Goal: Navigation & Orientation: Find specific page/section

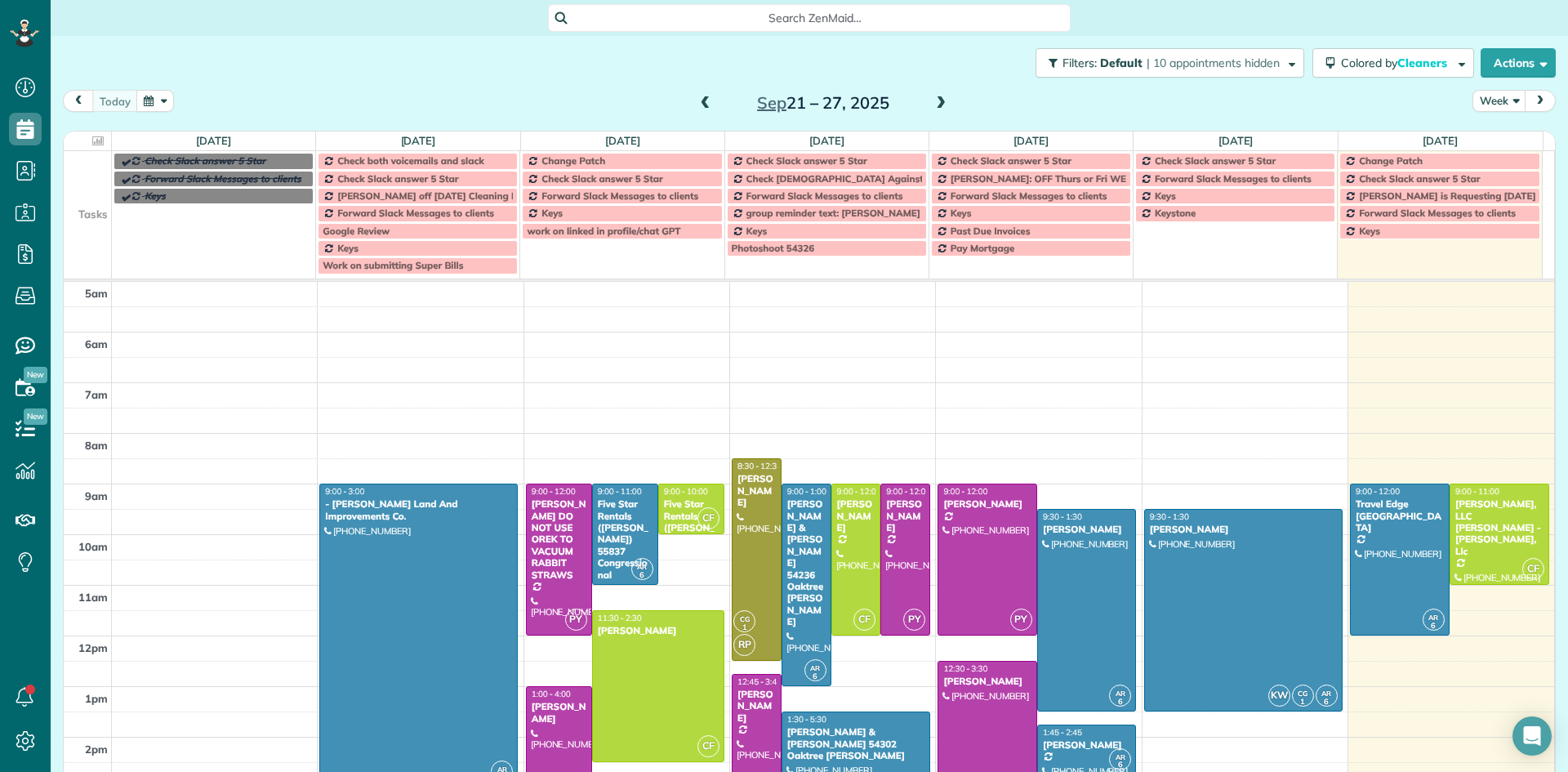
scroll to position [102, 0]
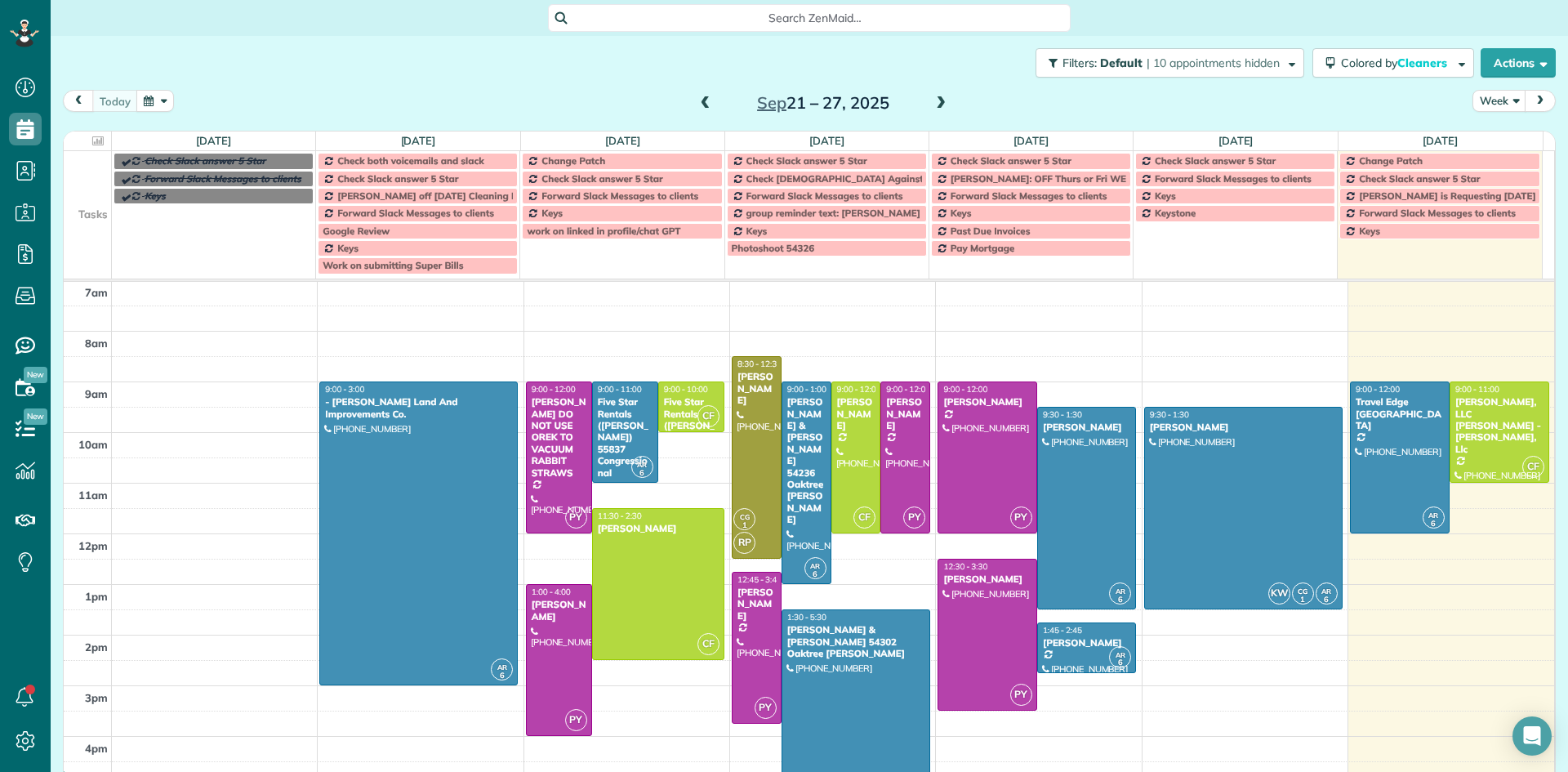
click at [148, 103] on button "button" at bounding box center [155, 101] width 38 height 22
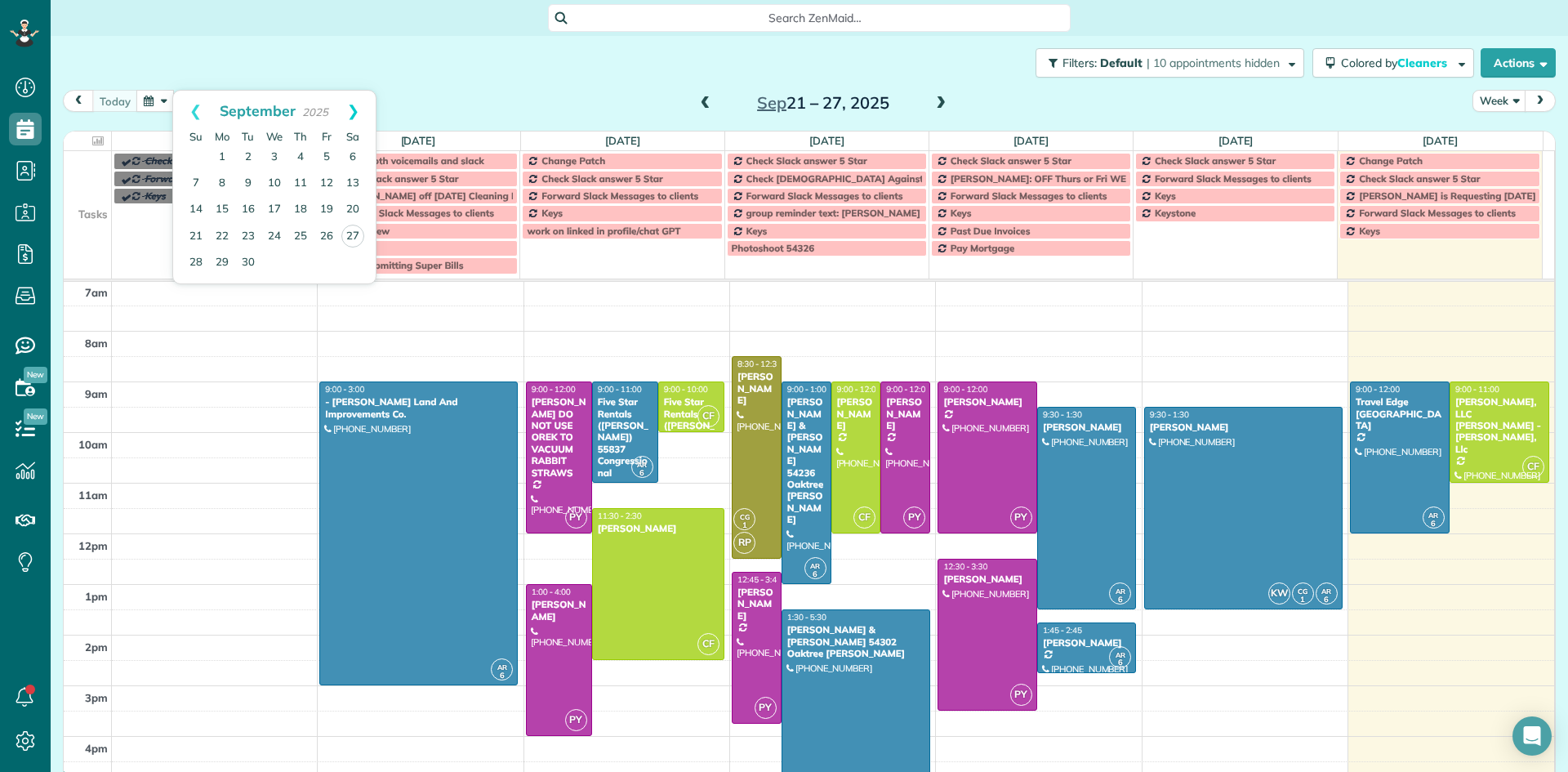
click at [356, 106] on link "Next" at bounding box center [353, 111] width 45 height 41
click at [354, 234] on link "28" at bounding box center [353, 236] width 27 height 27
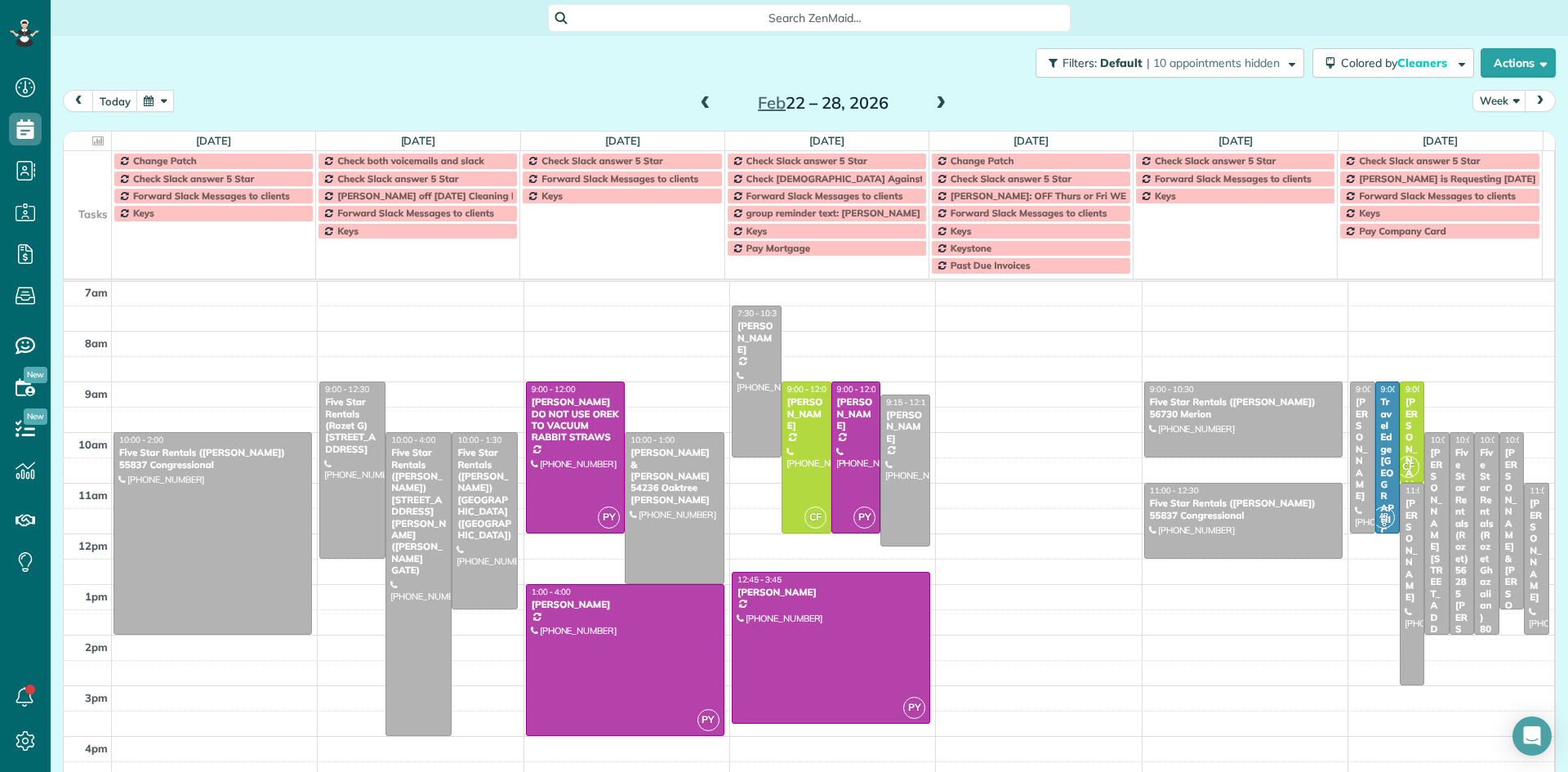
click at [935, 101] on span at bounding box center [941, 104] width 18 height 15
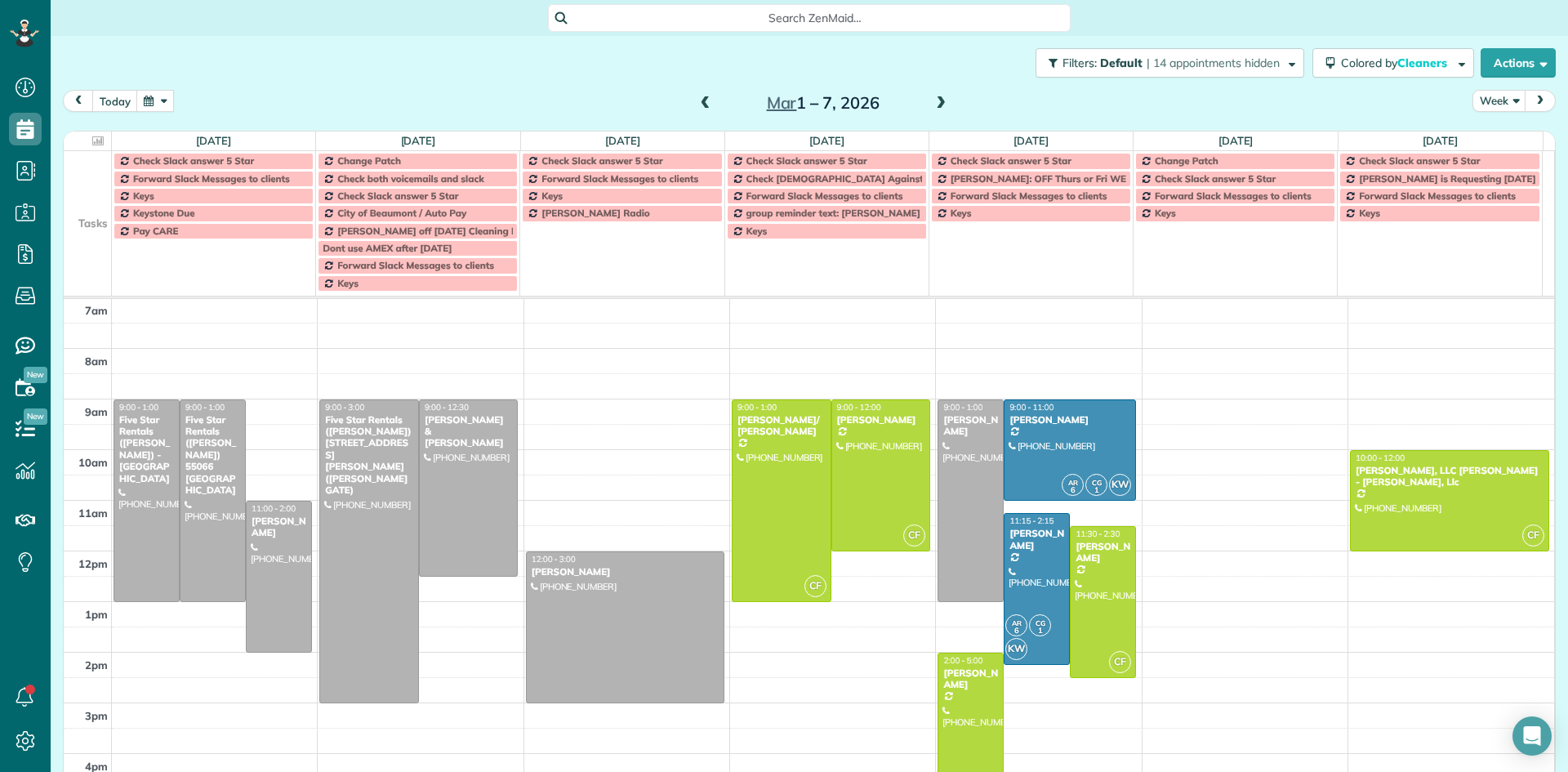
click at [707, 108] on span at bounding box center [706, 104] width 18 height 15
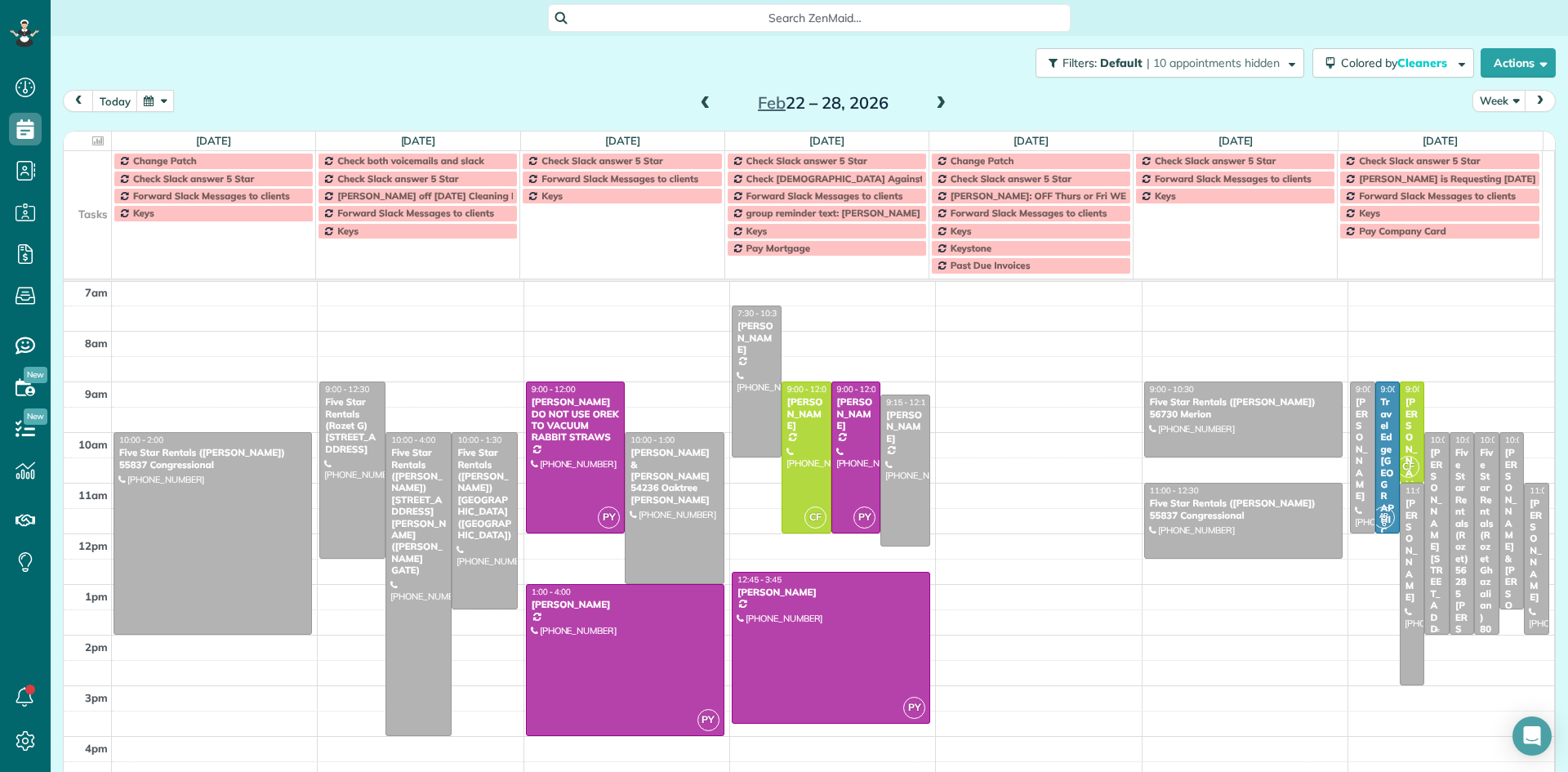
click at [1430, 525] on div "[PERSON_NAME] [STREET_ADDRESS][PERSON_NAME]" at bounding box center [1437, 612] width 15 height 329
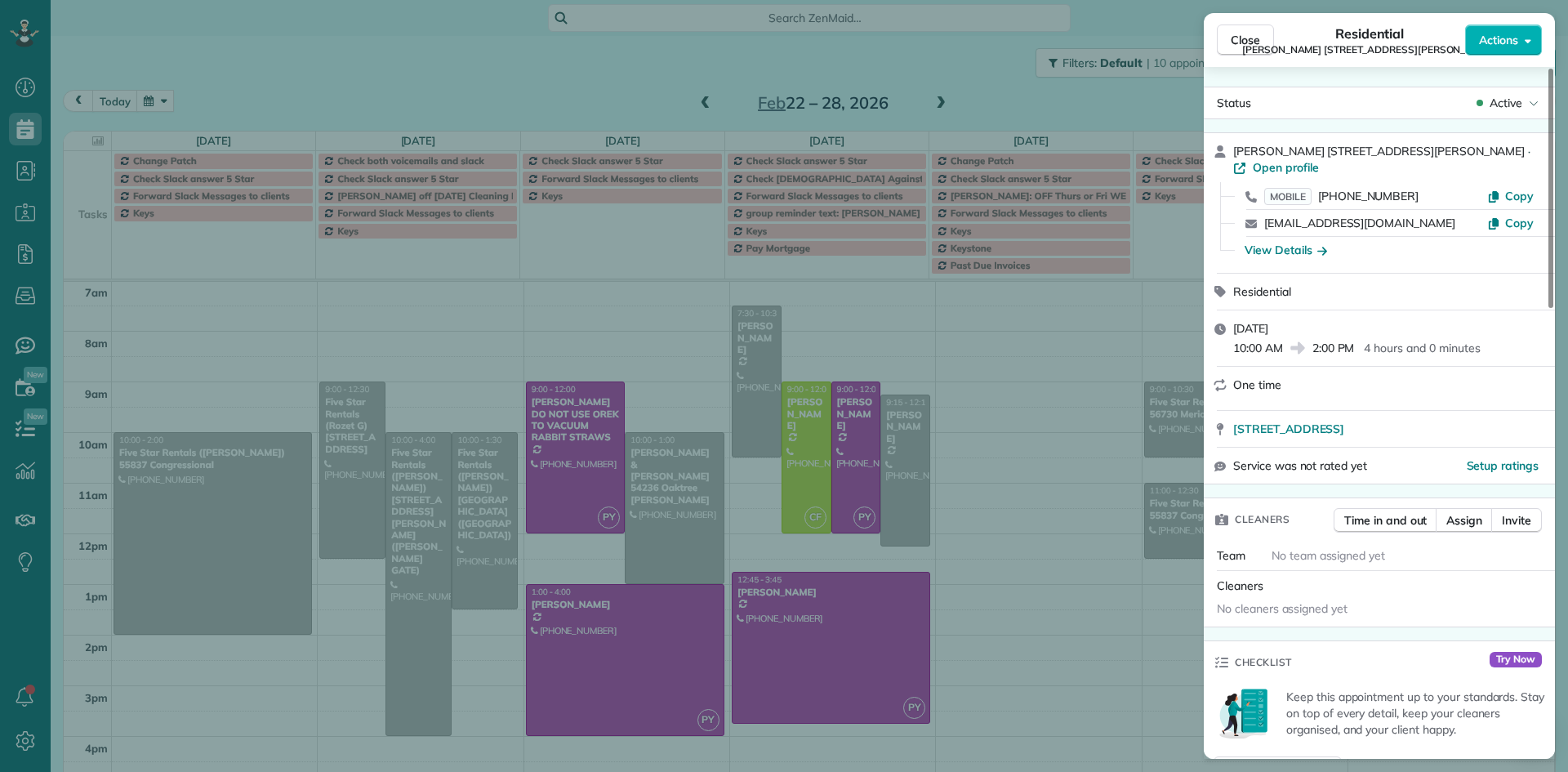
drag, startPoint x: 1556, startPoint y: 216, endPoint x: 1567, endPoint y: 327, distance: 111.5
click at [1567, 327] on div "Close Residential [PERSON_NAME] 46172 [PERSON_NAME] Santa Drive Actions Status …" at bounding box center [784, 386] width 1568 height 772
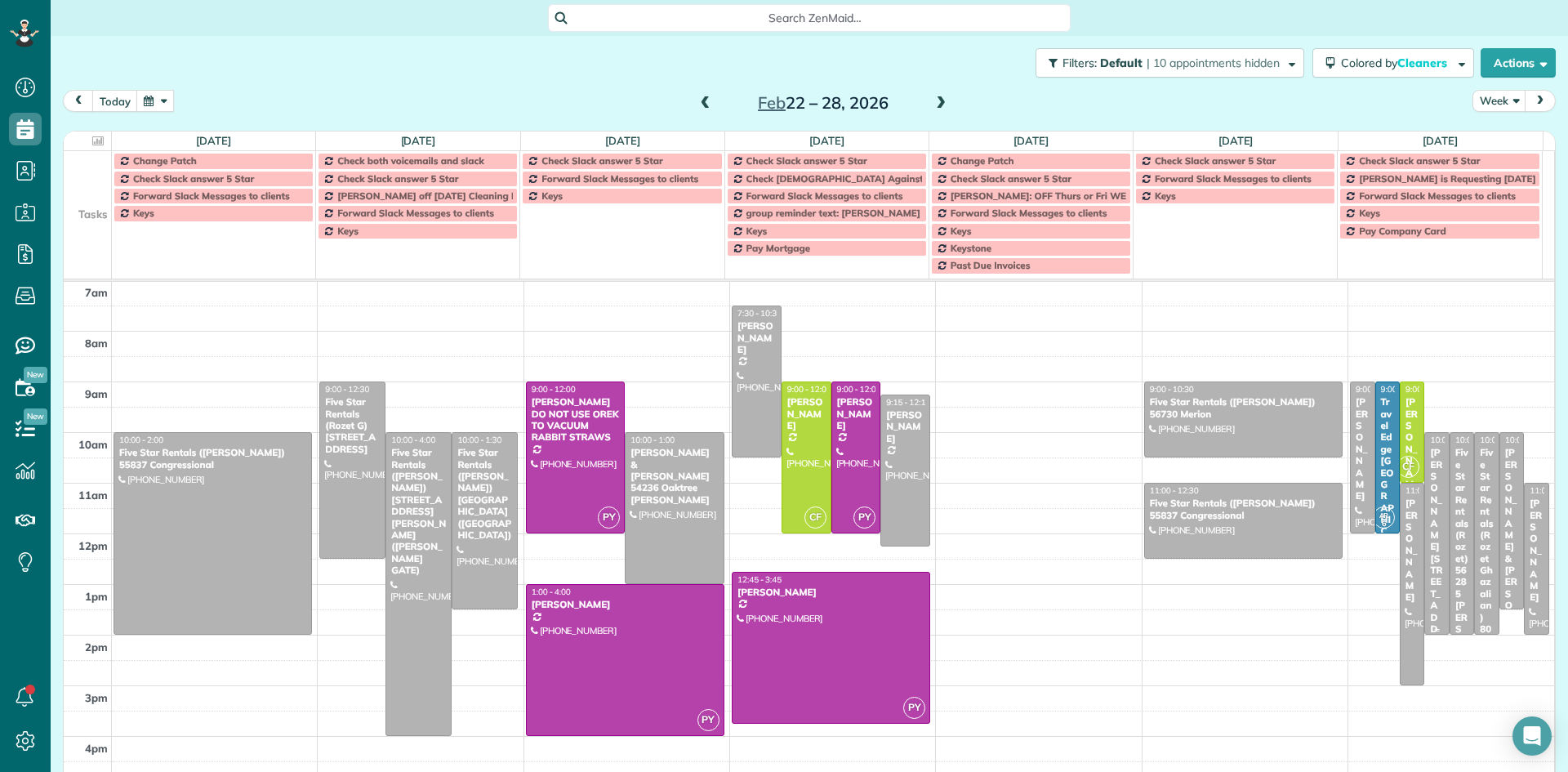
click at [1430, 483] on div "[PERSON_NAME] [STREET_ADDRESS][PERSON_NAME]" at bounding box center [1437, 612] width 15 height 329
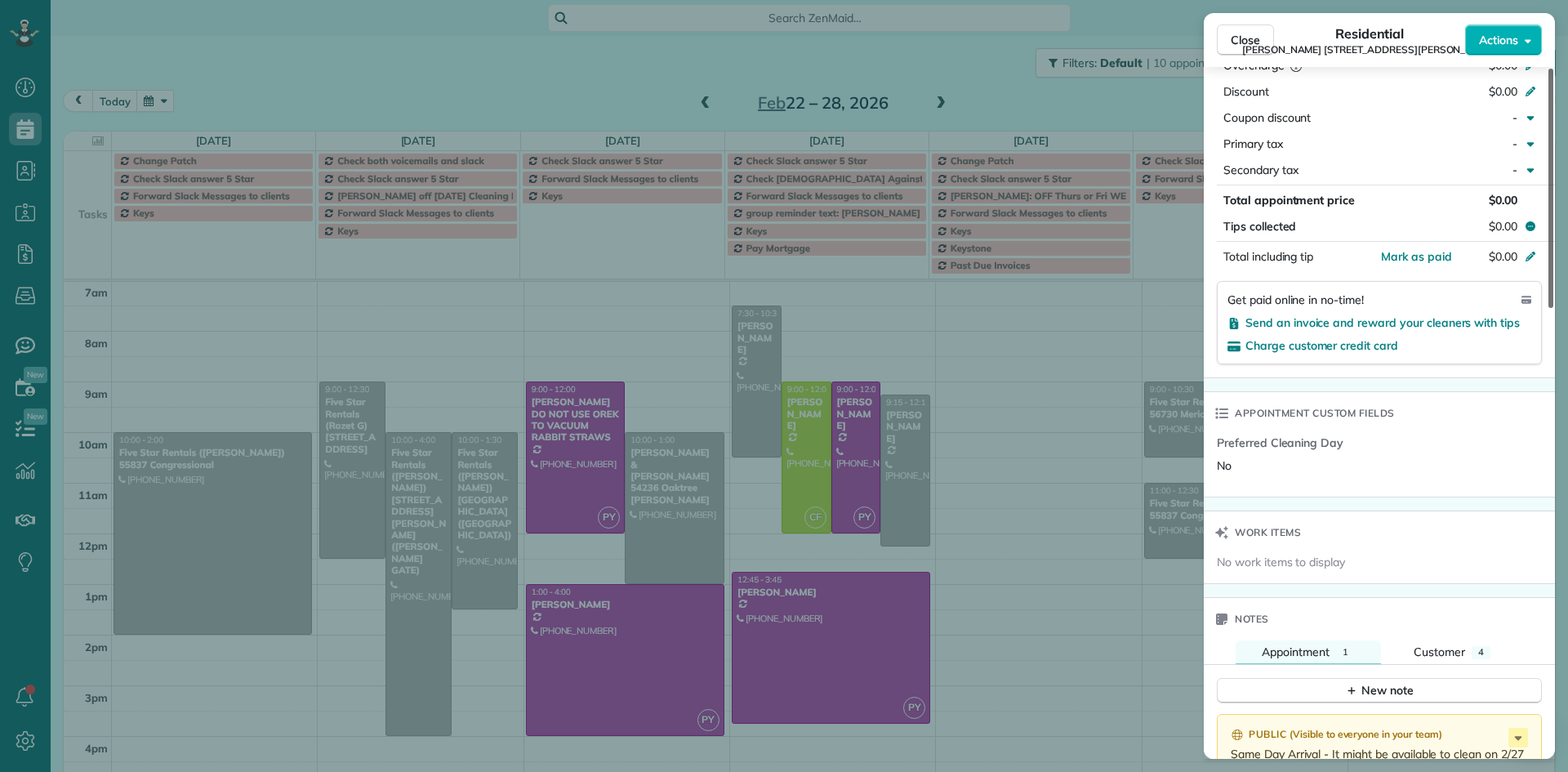
scroll to position [866, 0]
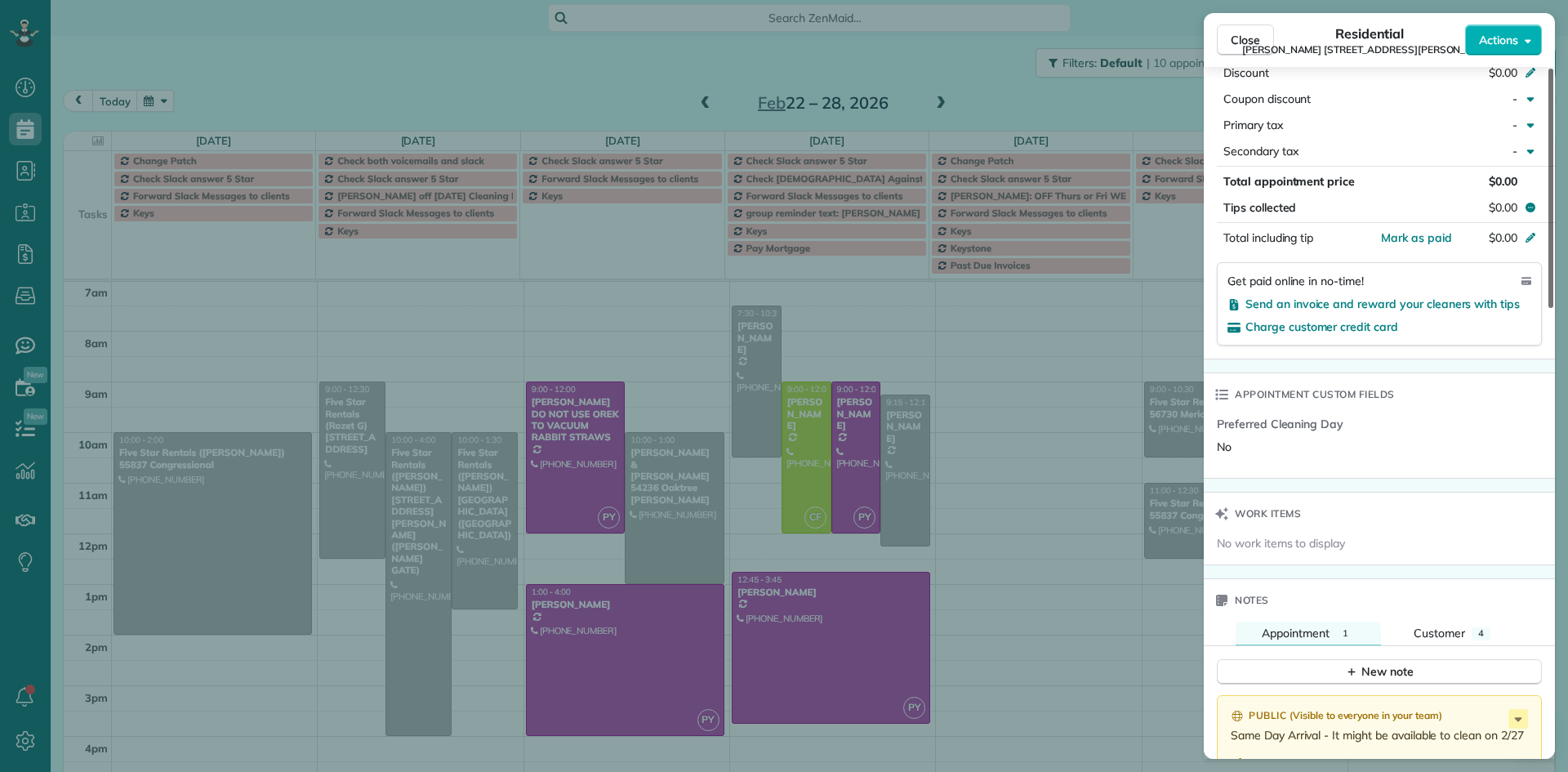
drag, startPoint x: 1548, startPoint y: 281, endPoint x: 1549, endPoint y: 569, distance: 288.0
click at [1549, 308] on div at bounding box center [1551, 188] width 5 height 239
click at [1258, 44] on span "Close" at bounding box center [1245, 40] width 29 height 17
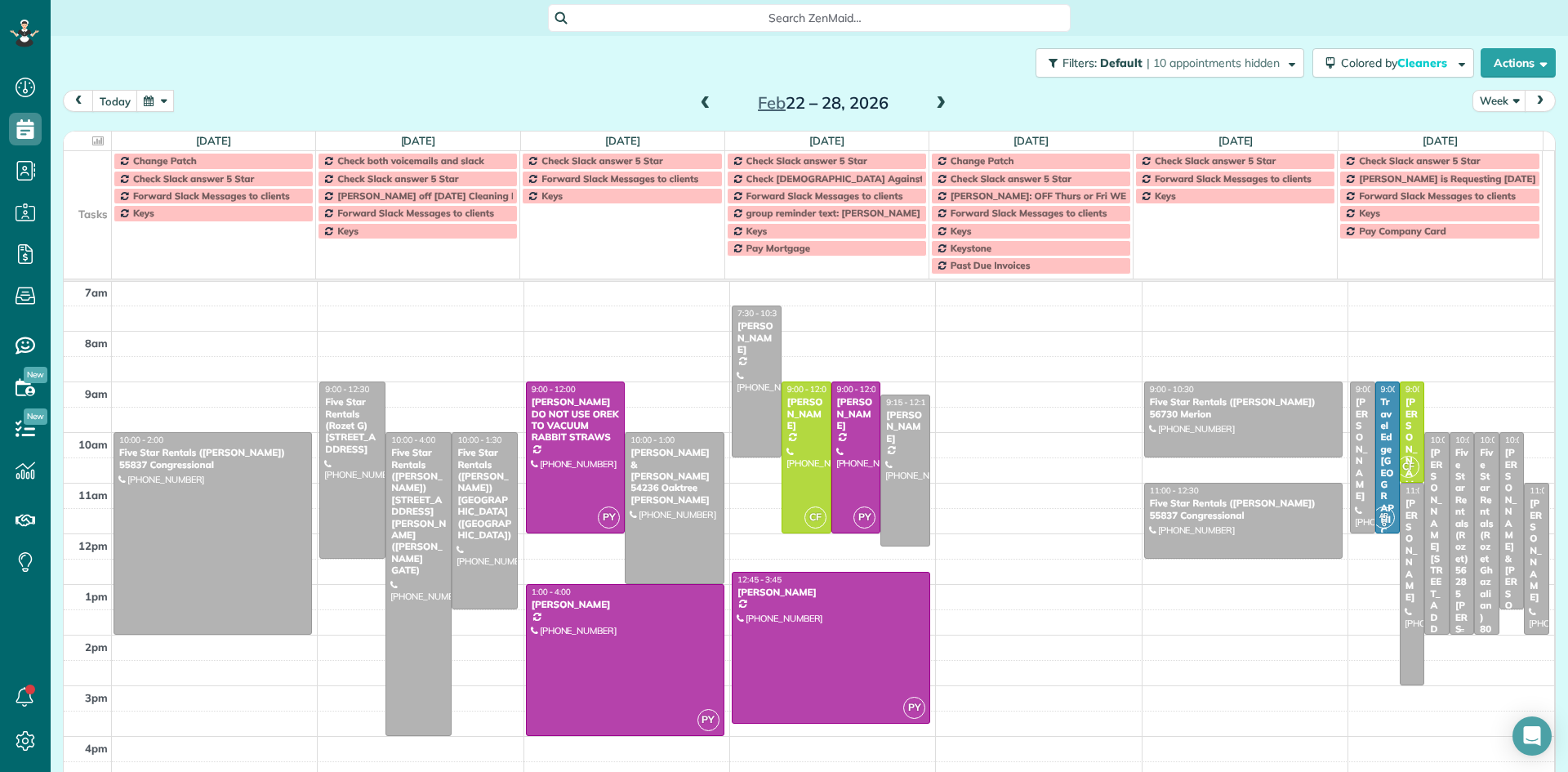
click at [1454, 480] on div "Five Star Rentals (Rozet) 56285 [PERSON_NAME] Blvd" at bounding box center [1462, 588] width 15 height 281
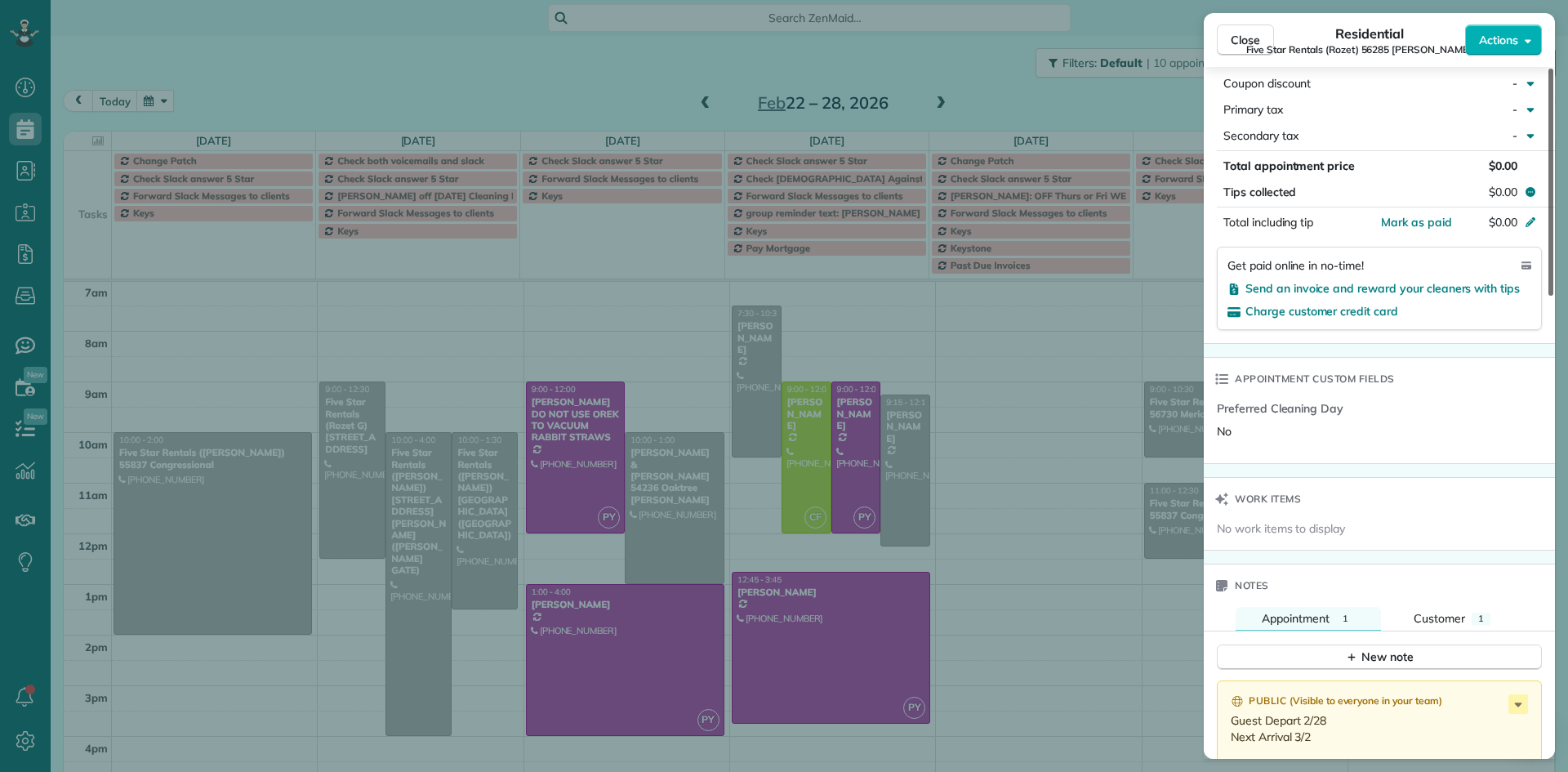
scroll to position [1005, 0]
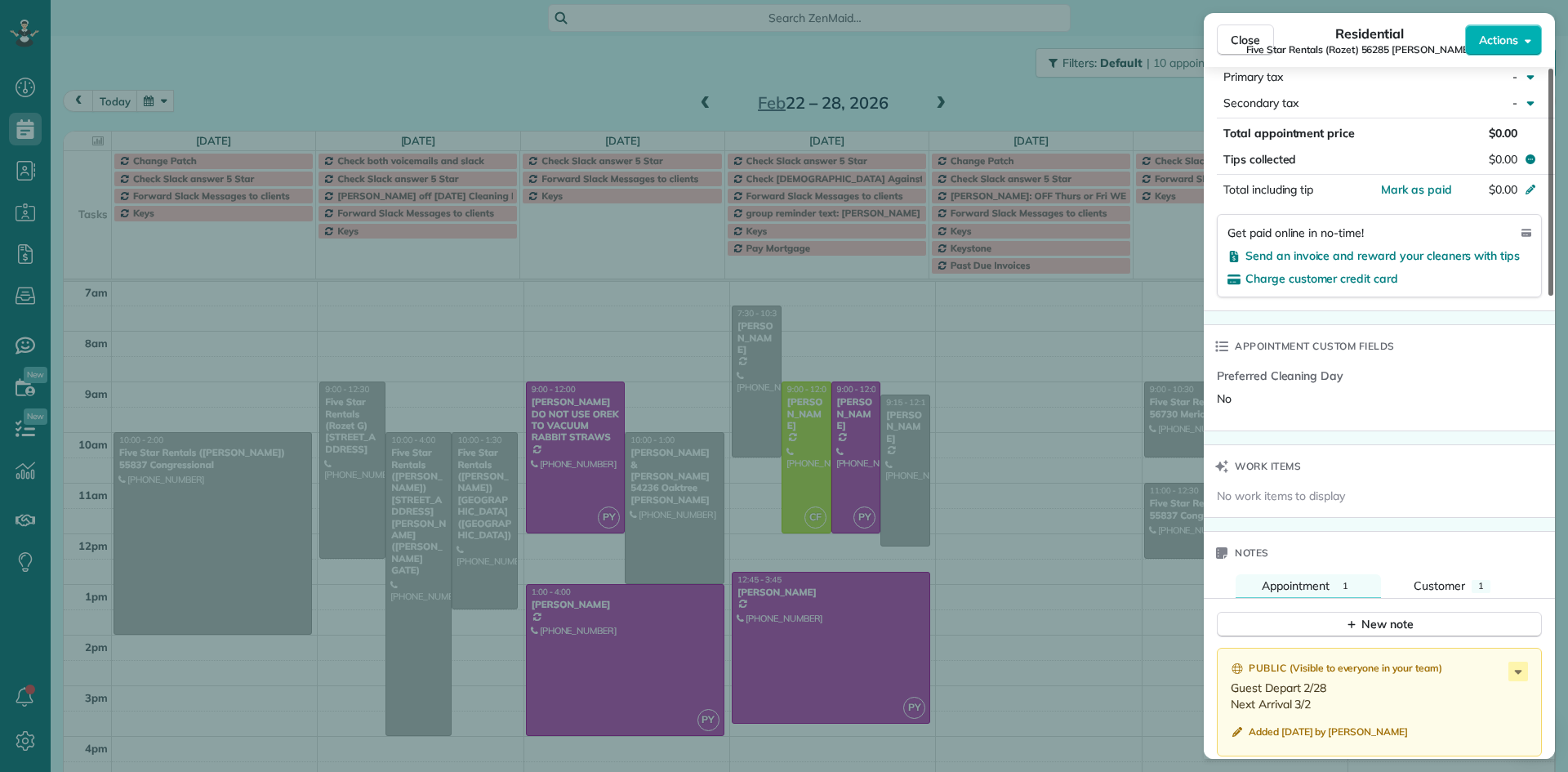
drag, startPoint x: 1553, startPoint y: 251, endPoint x: 1543, endPoint y: 581, distance: 330.2
click at [1549, 296] on div at bounding box center [1551, 182] width 5 height 227
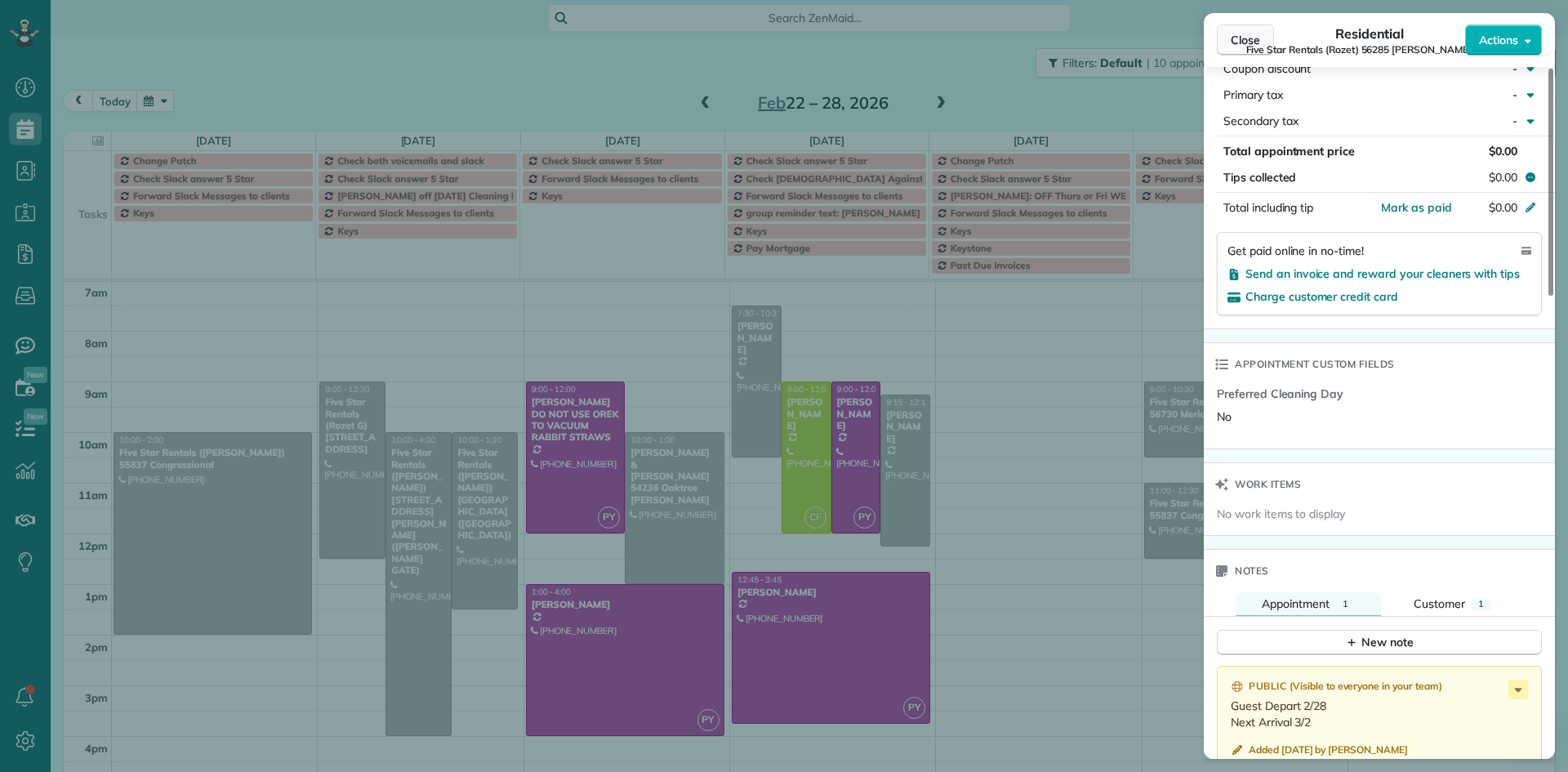
click at [1247, 42] on span "Close" at bounding box center [1245, 40] width 29 height 17
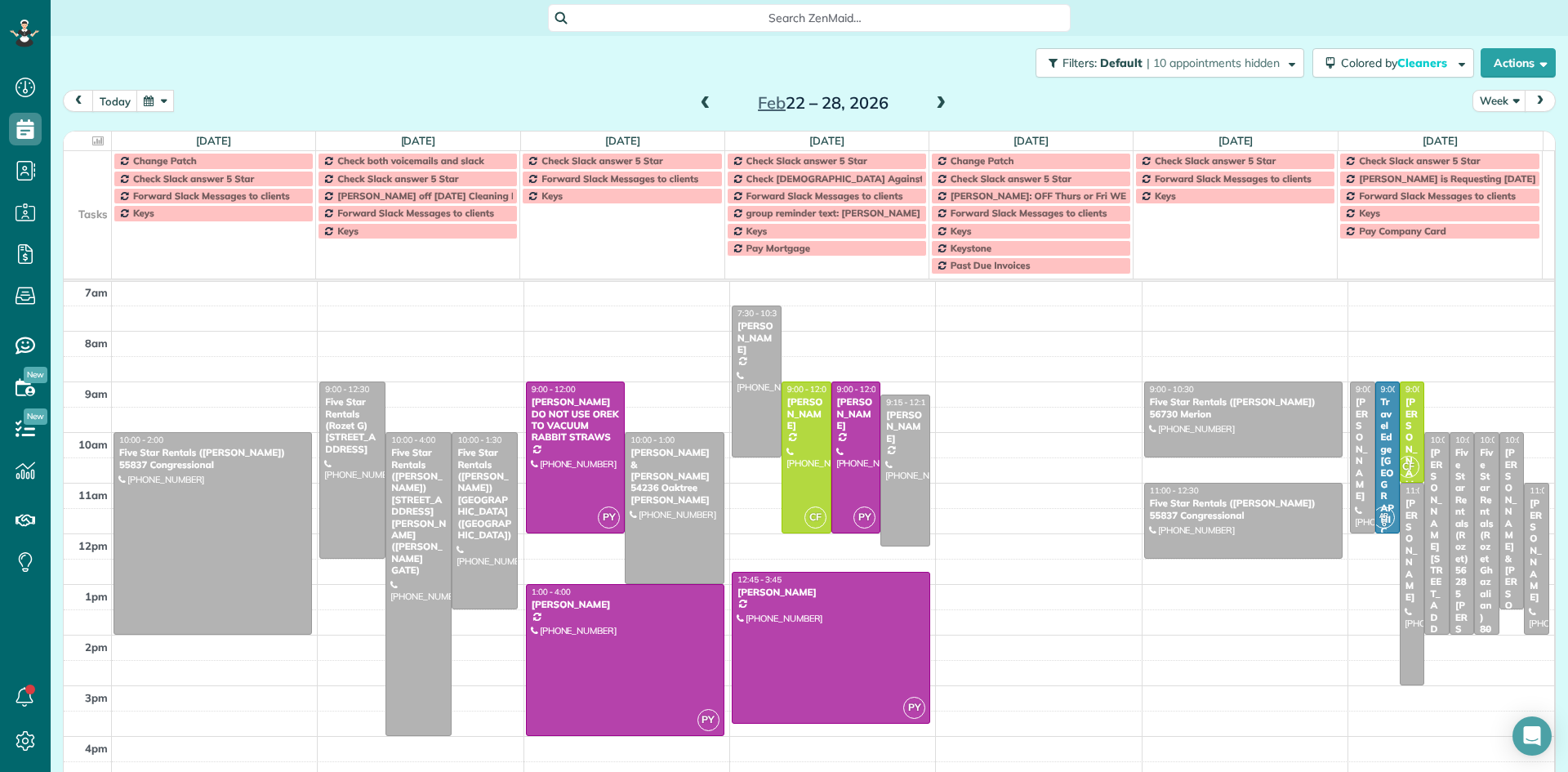
click at [1479, 491] on div "Five Star Rentals (Rozet Ghazalian) 80968 Hermitage - SET BOTH THERMOSTATS EXAC…" at bounding box center [1486, 706] width 15 height 517
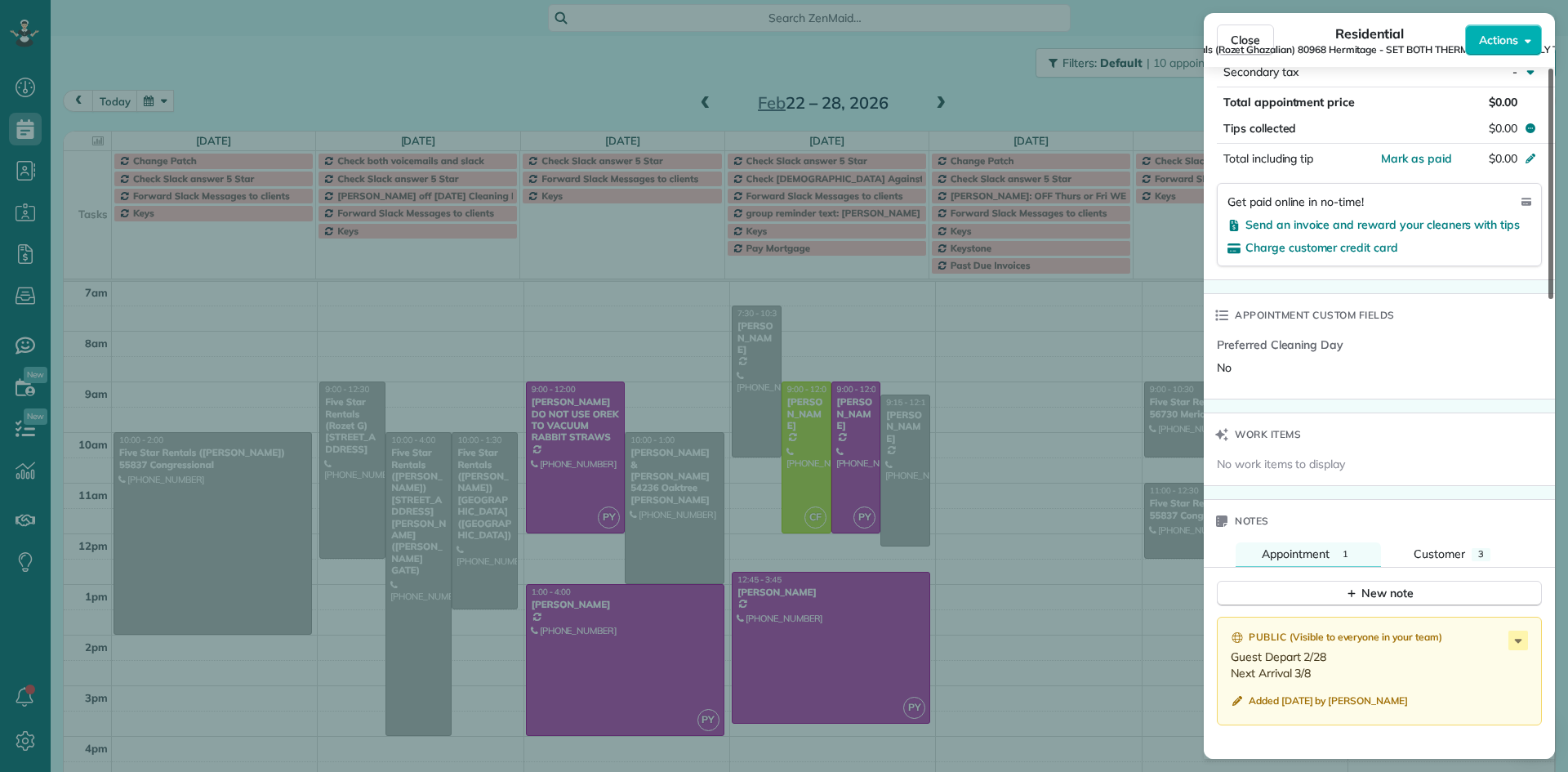
drag, startPoint x: 1548, startPoint y: 229, endPoint x: 1567, endPoint y: 568, distance: 339.5
click at [1553, 299] on div at bounding box center [1551, 183] width 5 height 230
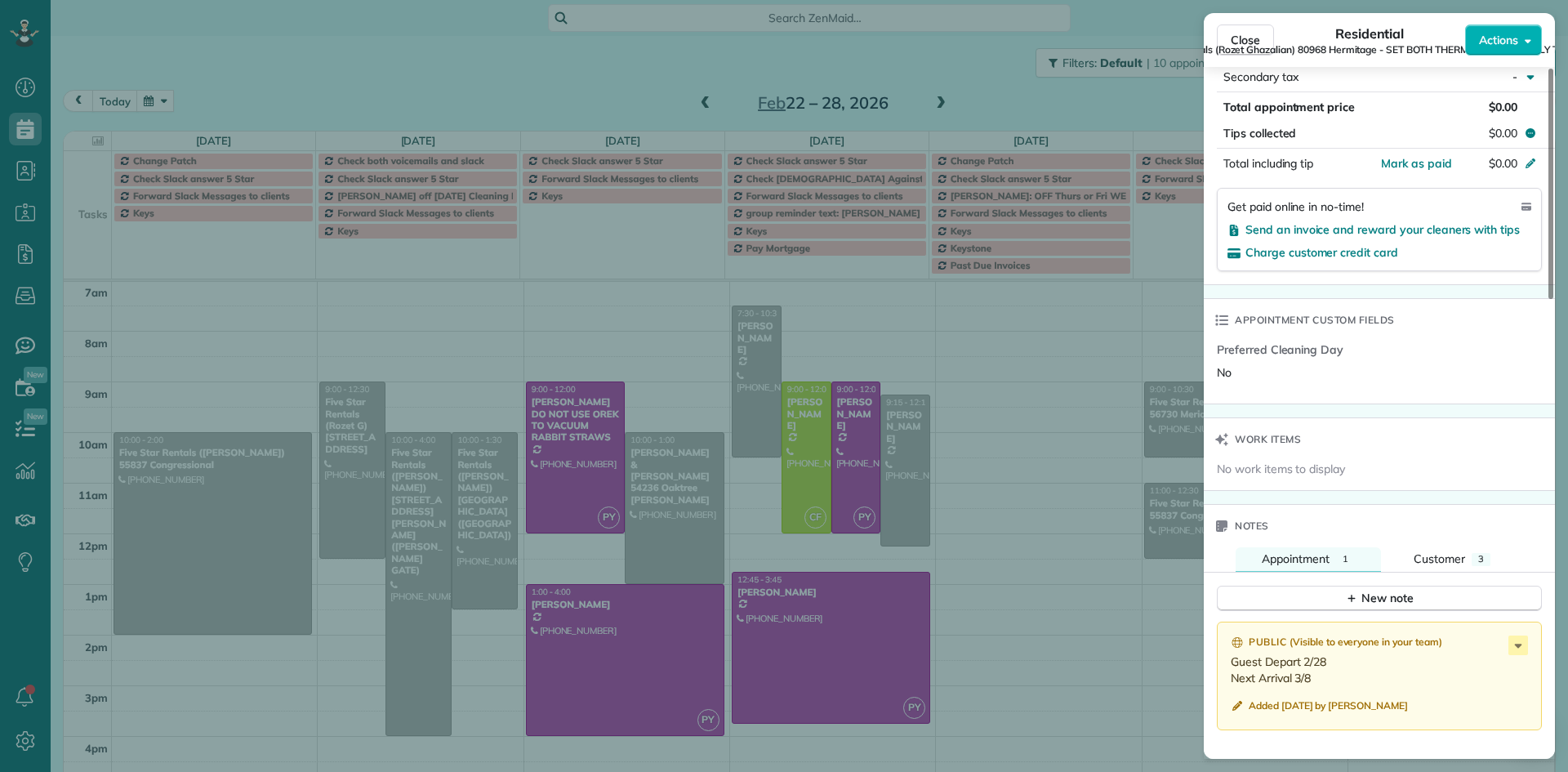
click at [1244, 48] on span "Five Star Rentals (Rozet Ghazalian) 80968 Hermitage - SET BOTH THERMOSTATS EXAC…" at bounding box center [1369, 50] width 468 height 13
click at [1256, 33] on span "Close" at bounding box center [1245, 40] width 29 height 17
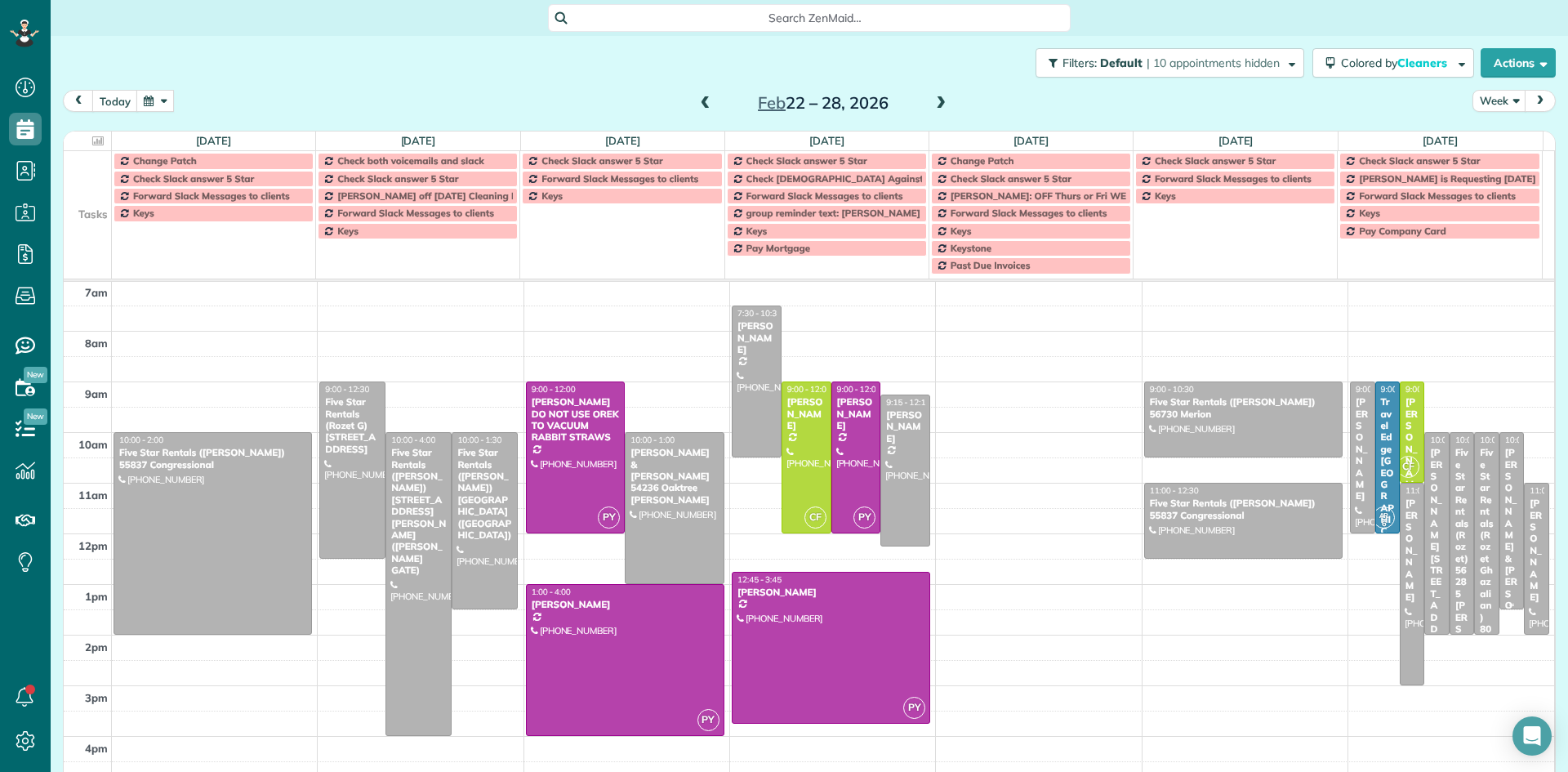
click at [1505, 502] on div "[PERSON_NAME] & [PERSON_NAME] 54302 Oaktree [PERSON_NAME]" at bounding box center [1512, 647] width 15 height 400
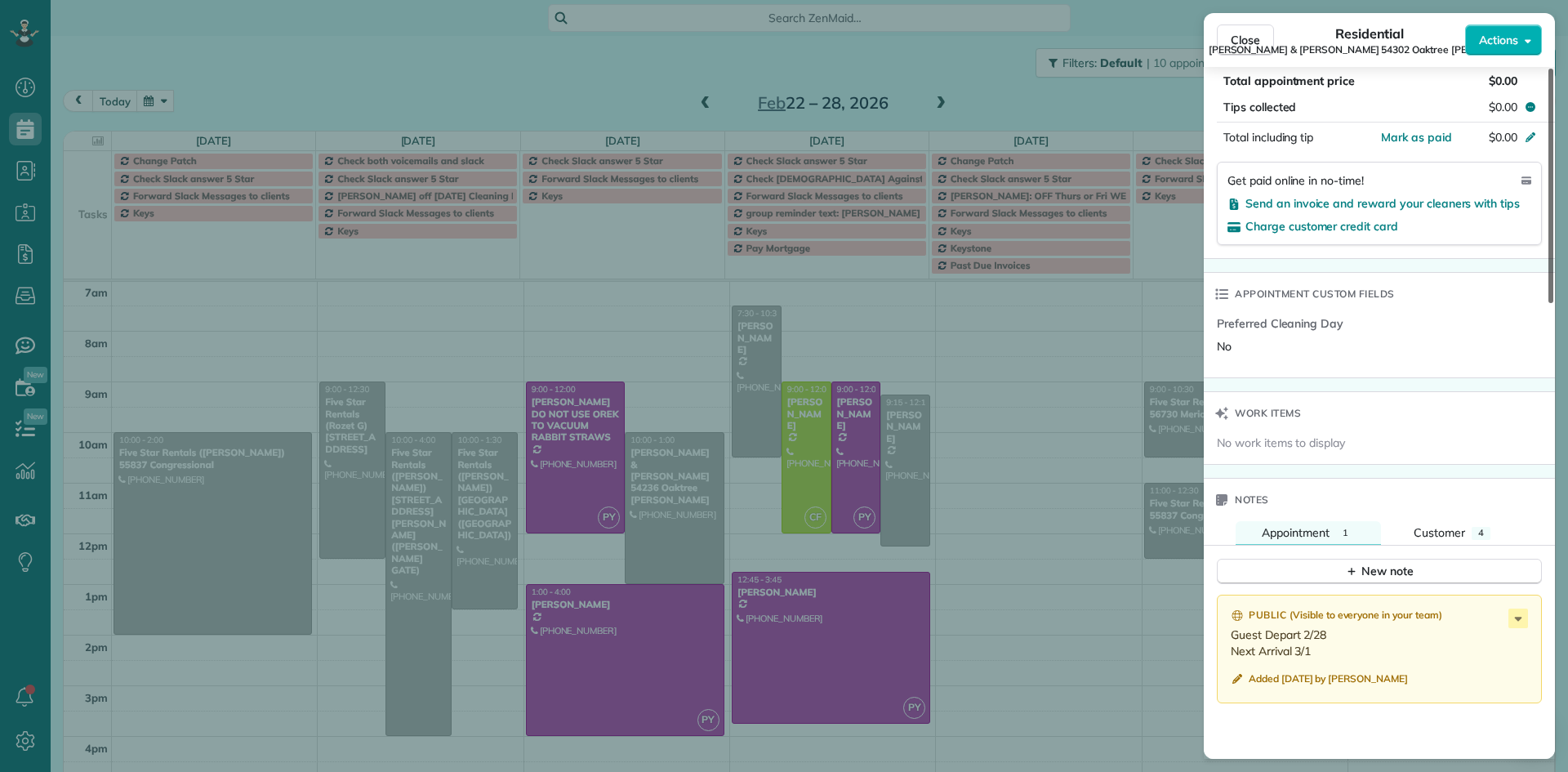
scroll to position [1003, 0]
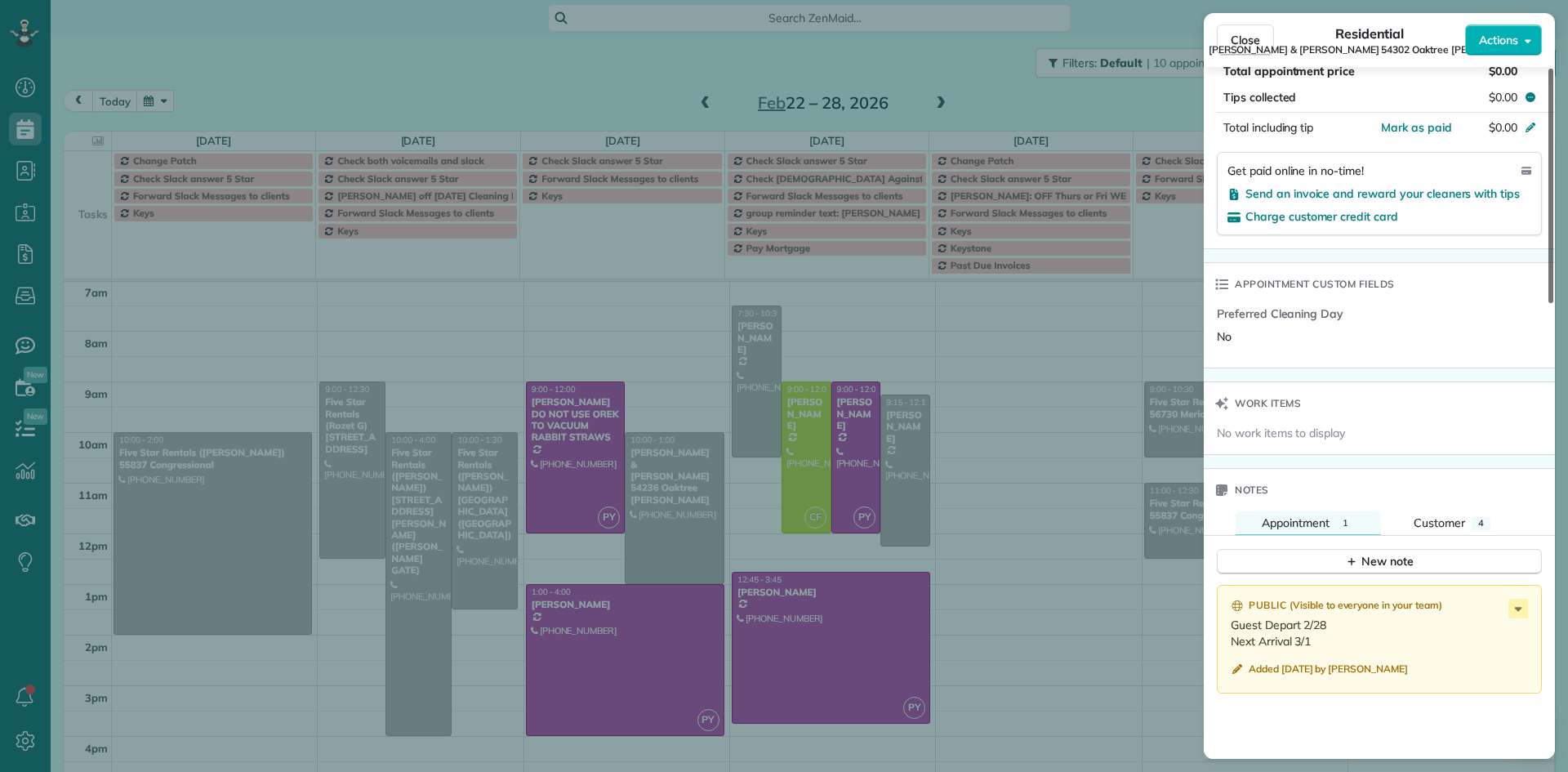
drag, startPoint x: 1552, startPoint y: 275, endPoint x: 1567, endPoint y: 615, distance: 340.3
click at [1553, 303] on div at bounding box center [1551, 186] width 5 height 235
click at [1250, 40] on span "Close" at bounding box center [1245, 40] width 29 height 17
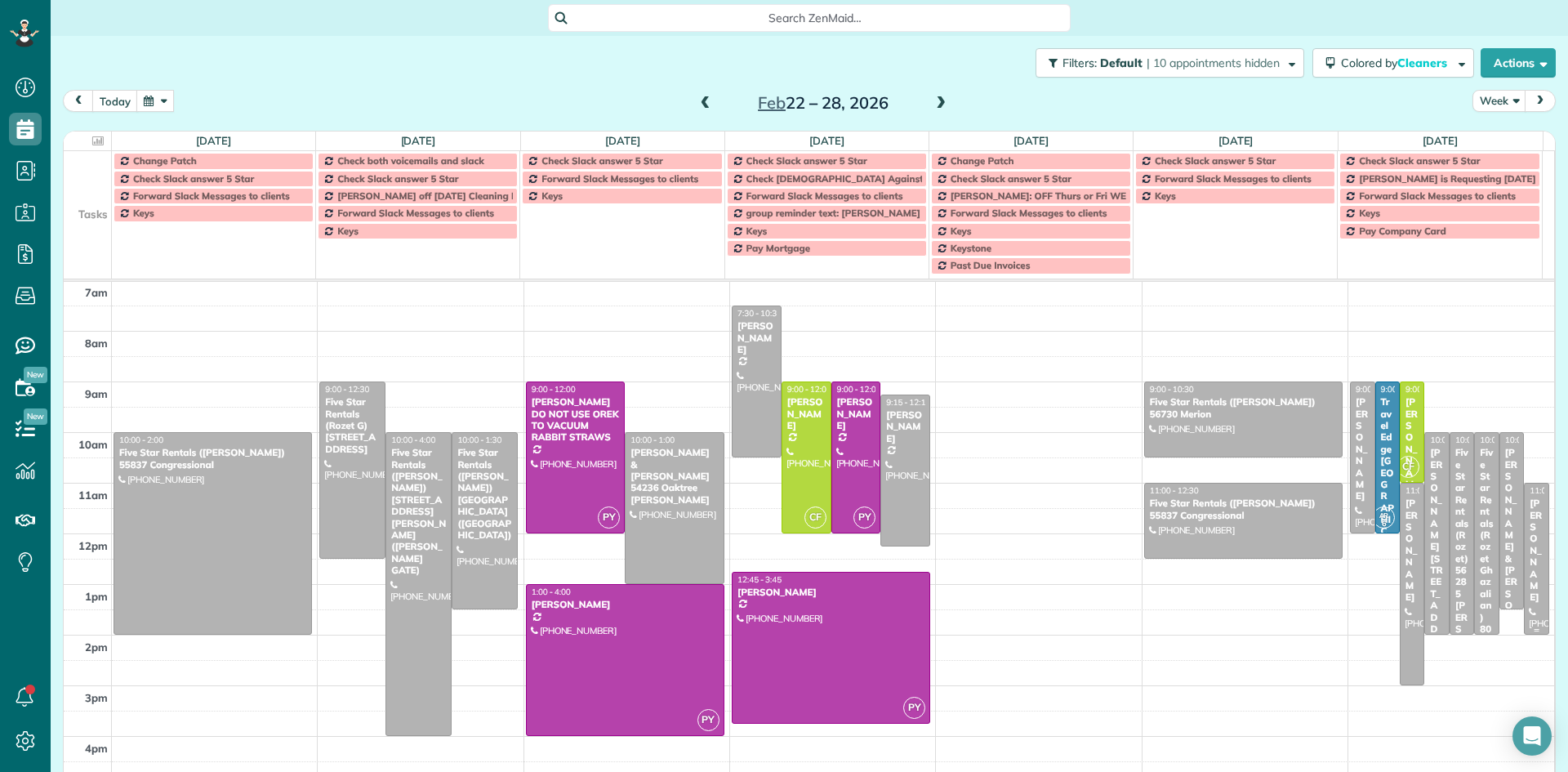
click at [1529, 500] on div "[PERSON_NAME]" at bounding box center [1536, 550] width 15 height 105
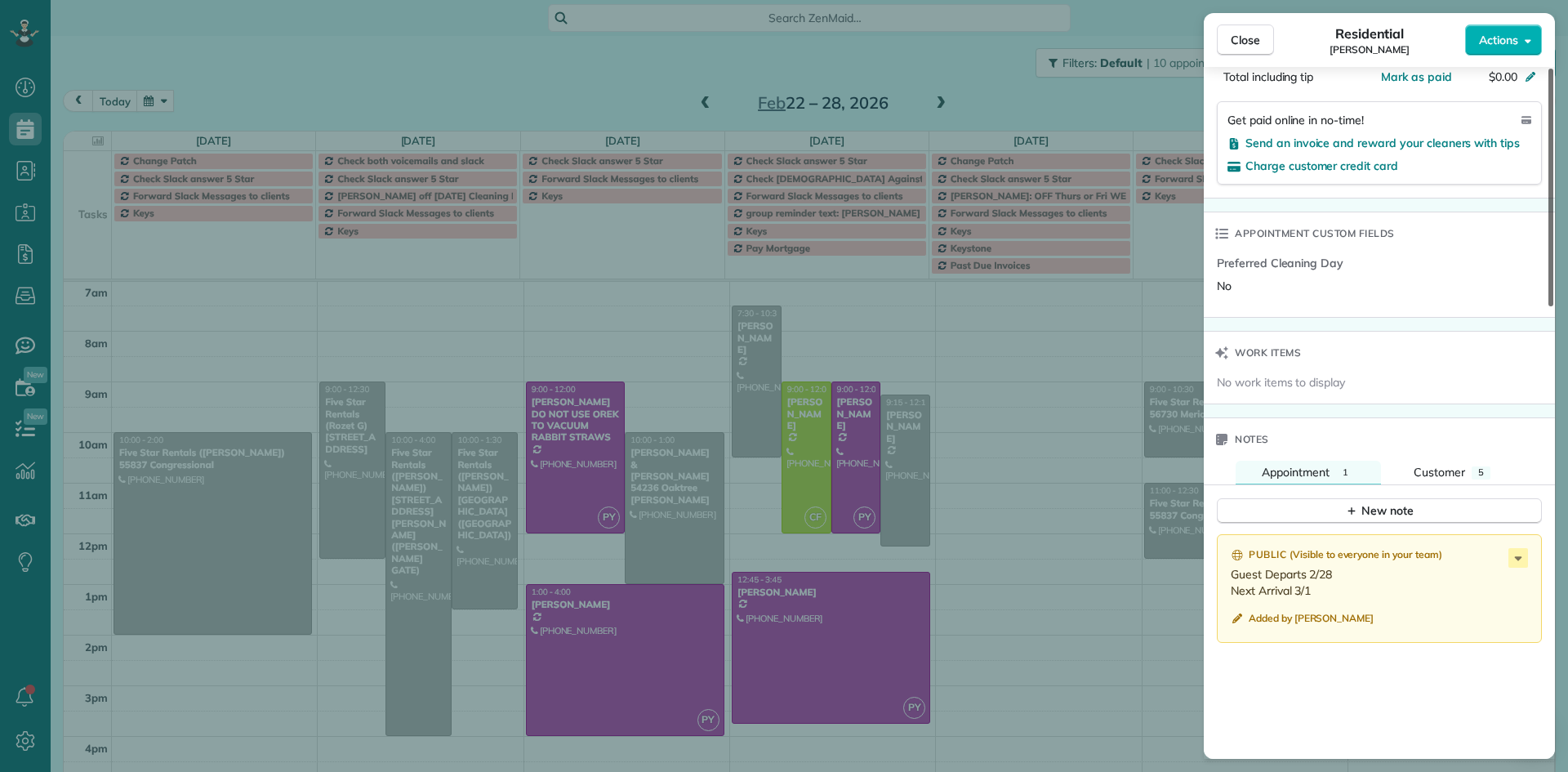
scroll to position [1015, 0]
drag, startPoint x: 1551, startPoint y: 330, endPoint x: 1567, endPoint y: 623, distance: 293.4
click at [1553, 306] on div at bounding box center [1551, 187] width 5 height 237
click at [1248, 38] on span "Close" at bounding box center [1245, 40] width 29 height 17
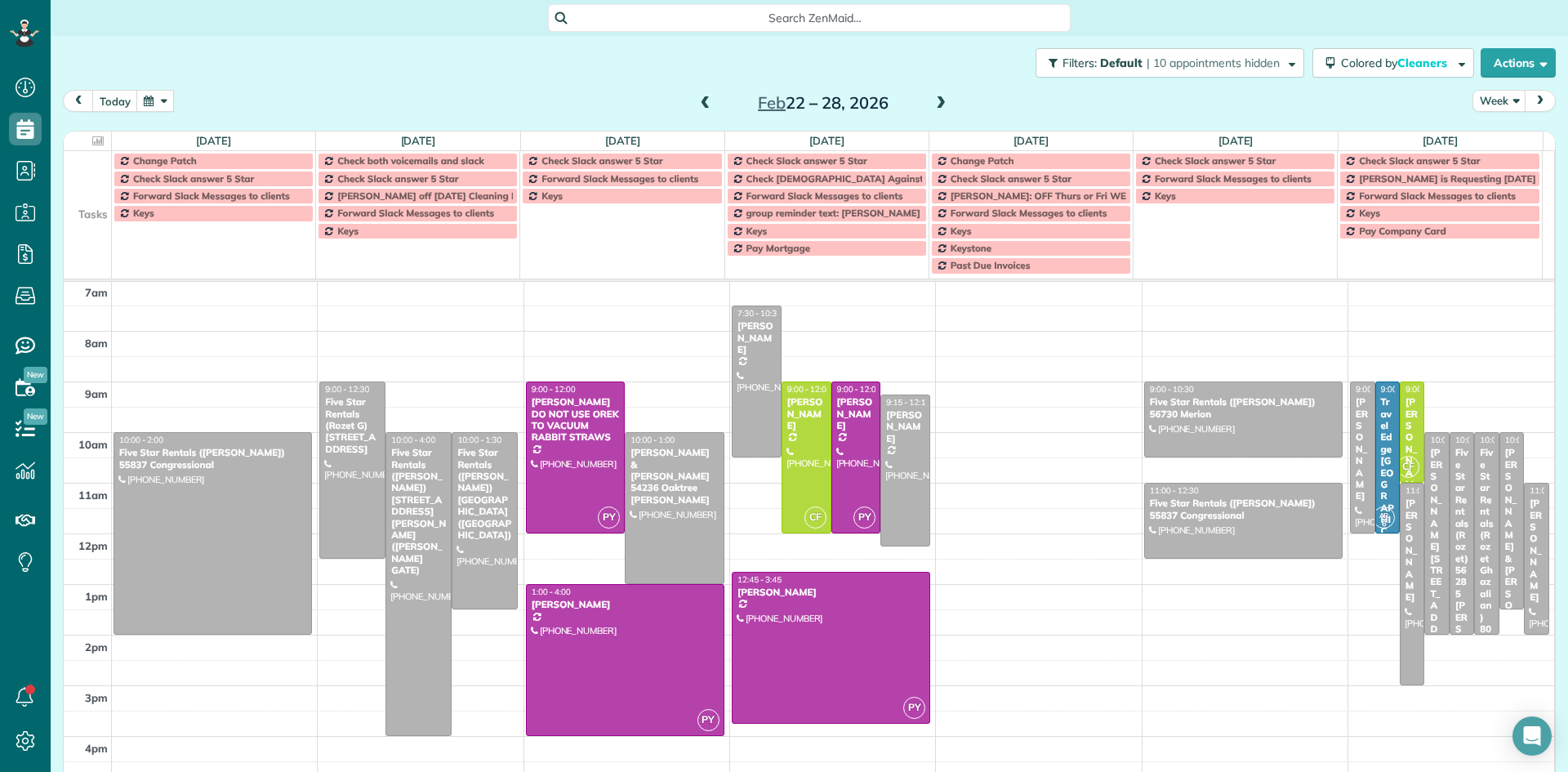
click at [935, 107] on span at bounding box center [941, 104] width 18 height 15
